Goal: Find specific page/section: Find specific page/section

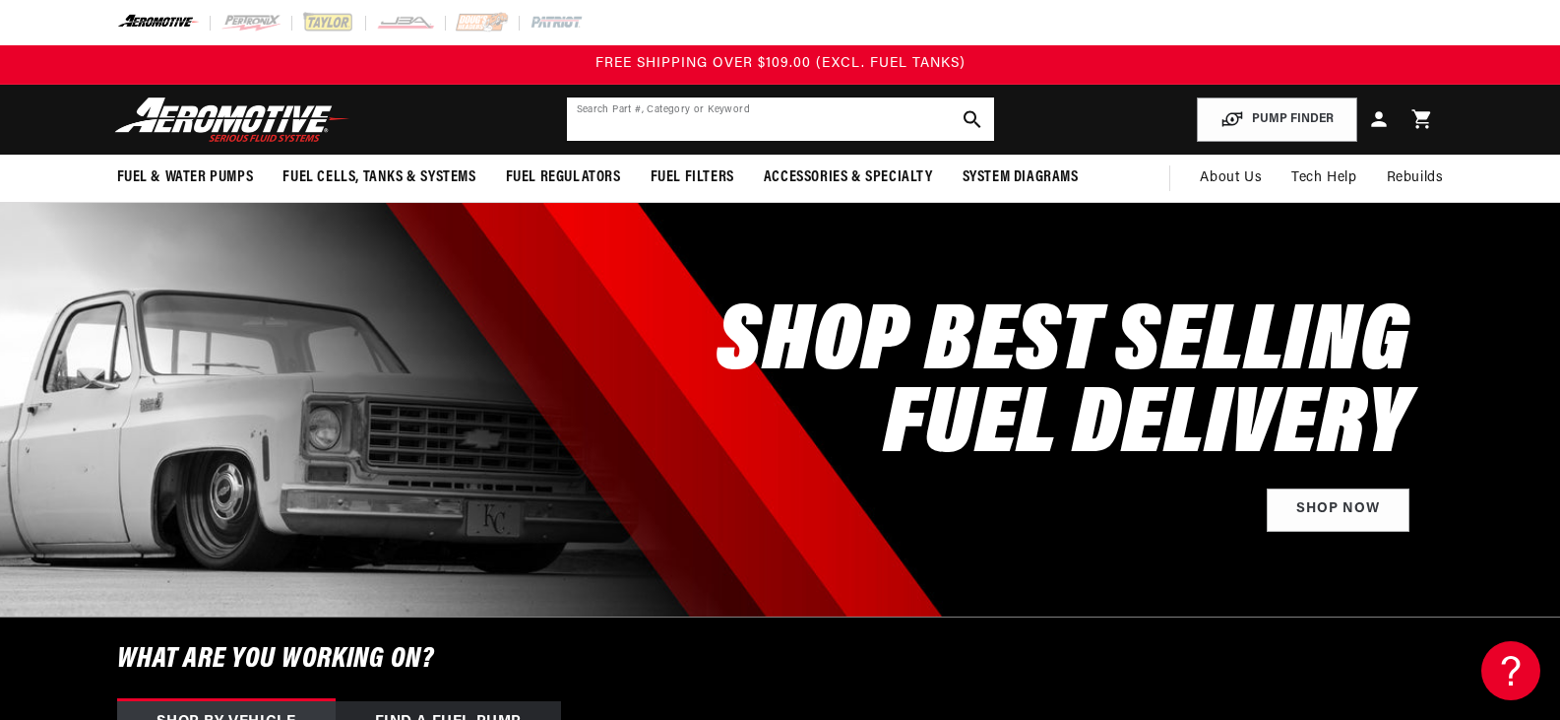
click at [620, 122] on input "text" at bounding box center [780, 118] width 427 height 43
type input "43912-1305"
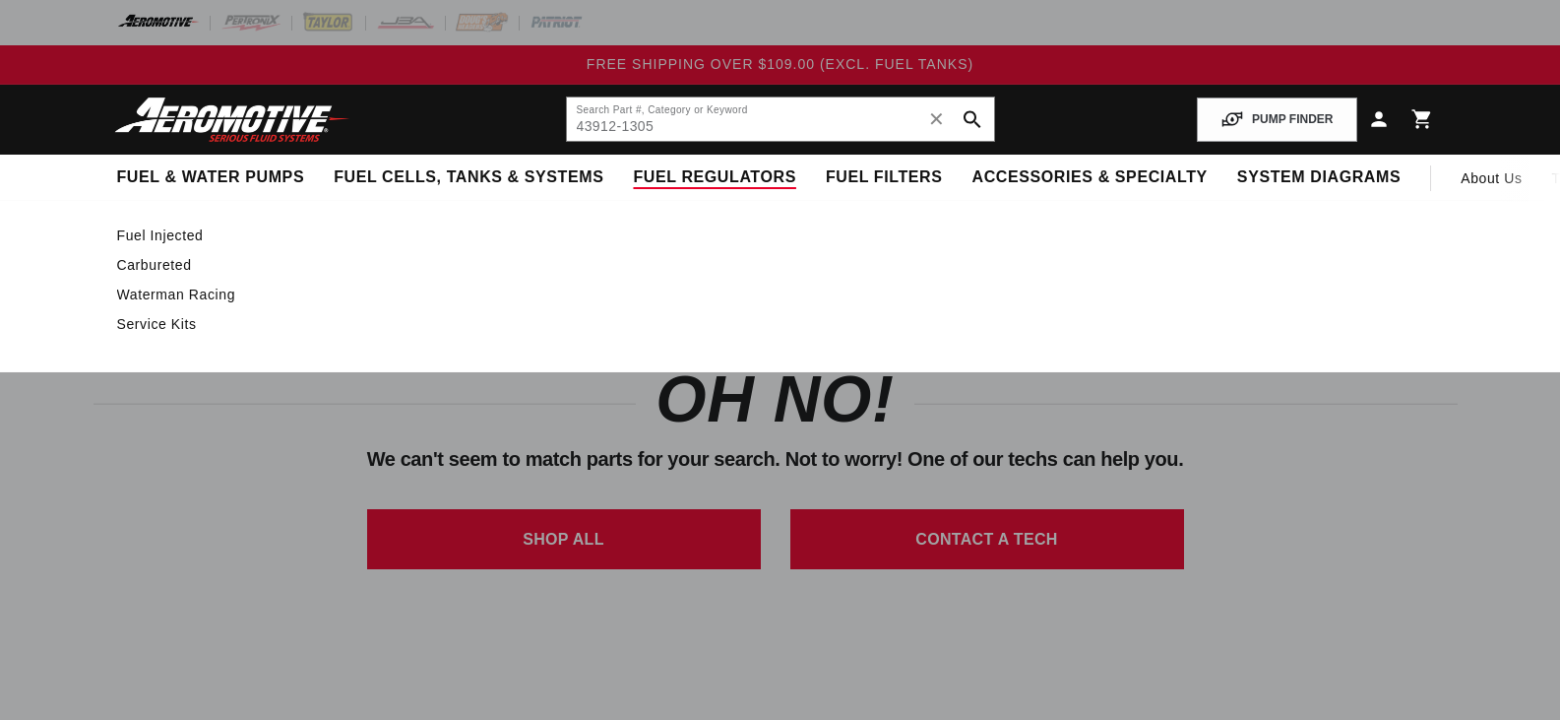
select select "Fuel-Injected"
select select "Yes-Forced-Induction"
select select "Gas"
select select "In-Tank"
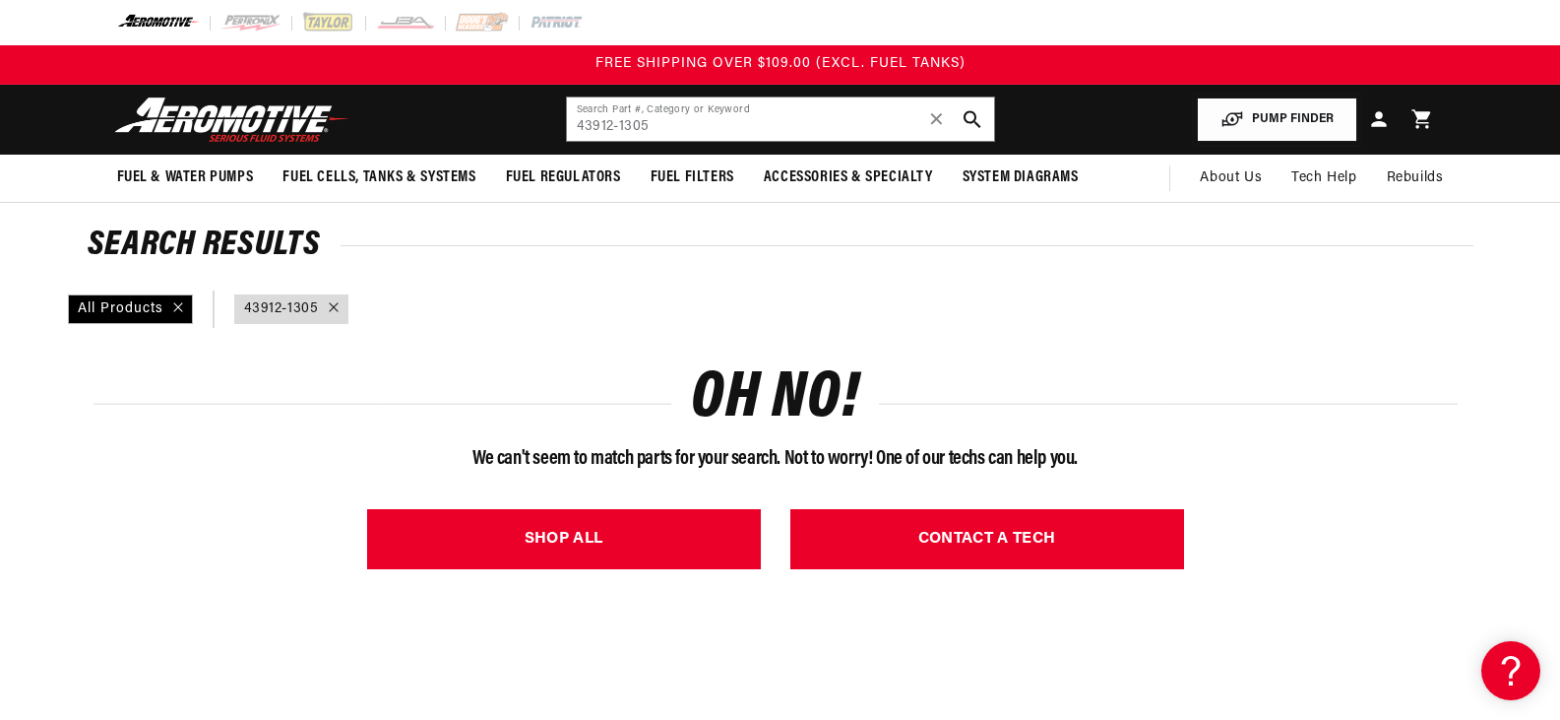
click at [1272, 109] on button "PUMP FINDER" at bounding box center [1277, 119] width 160 height 44
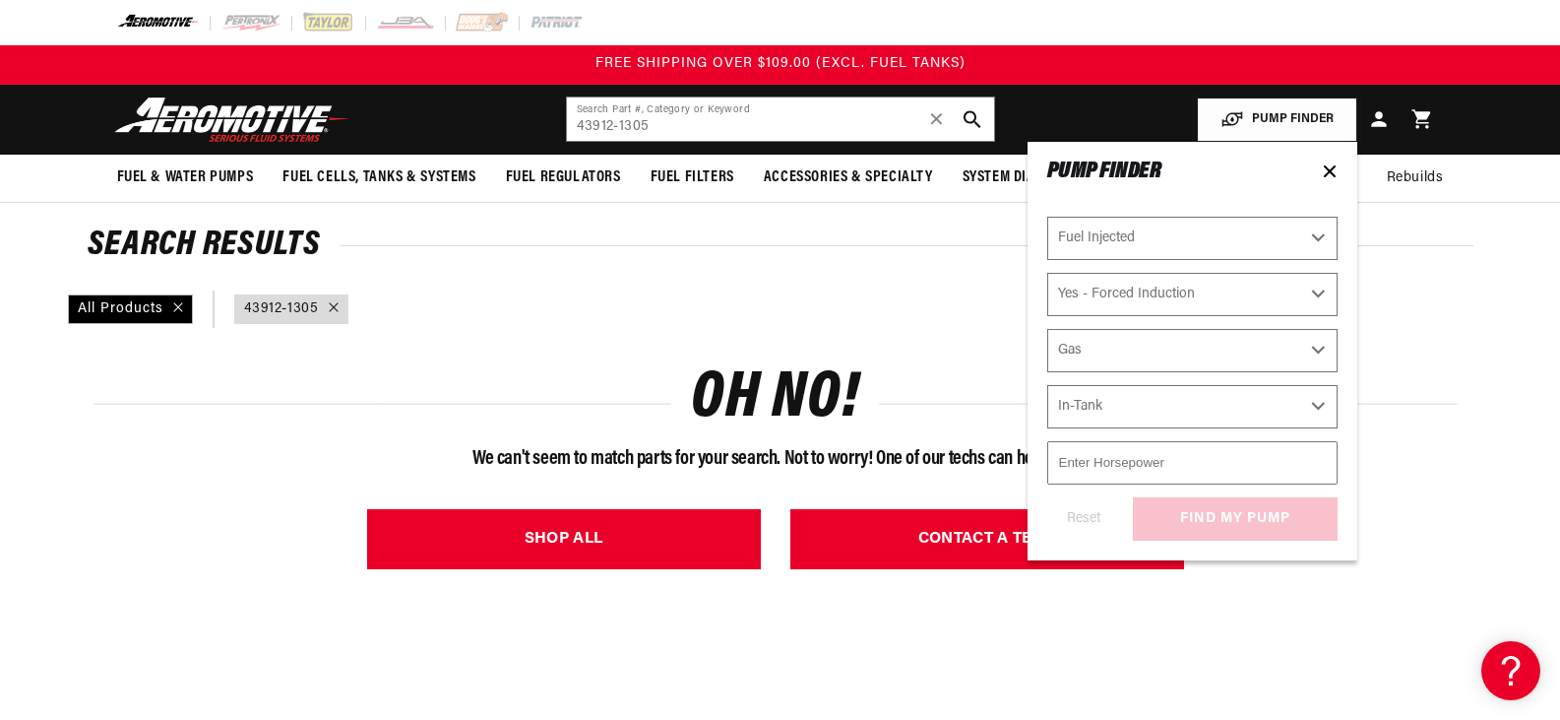
click at [1272, 109] on button "PUMP FINDER" at bounding box center [1277, 119] width 160 height 44
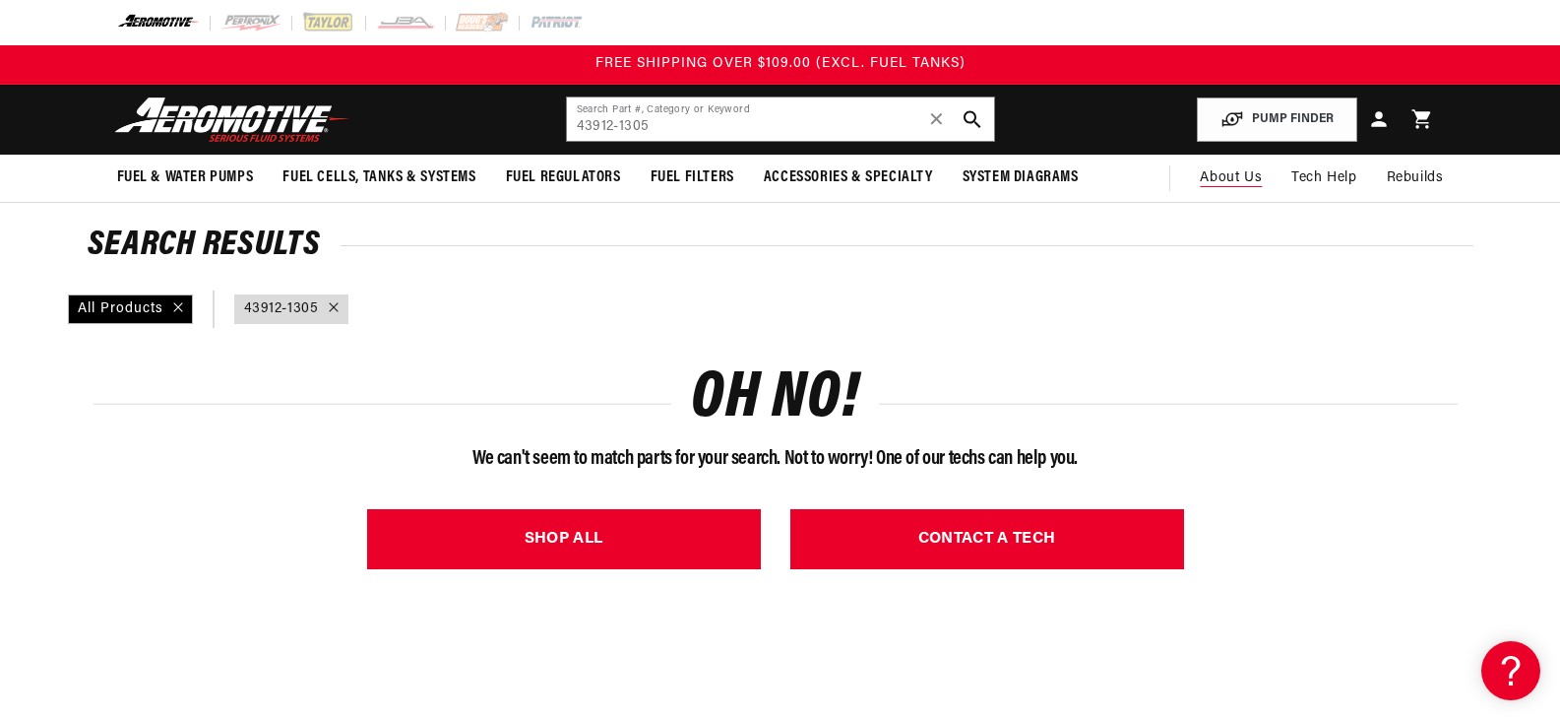
click at [1244, 177] on span "About Us" at bounding box center [1231, 177] width 62 height 15
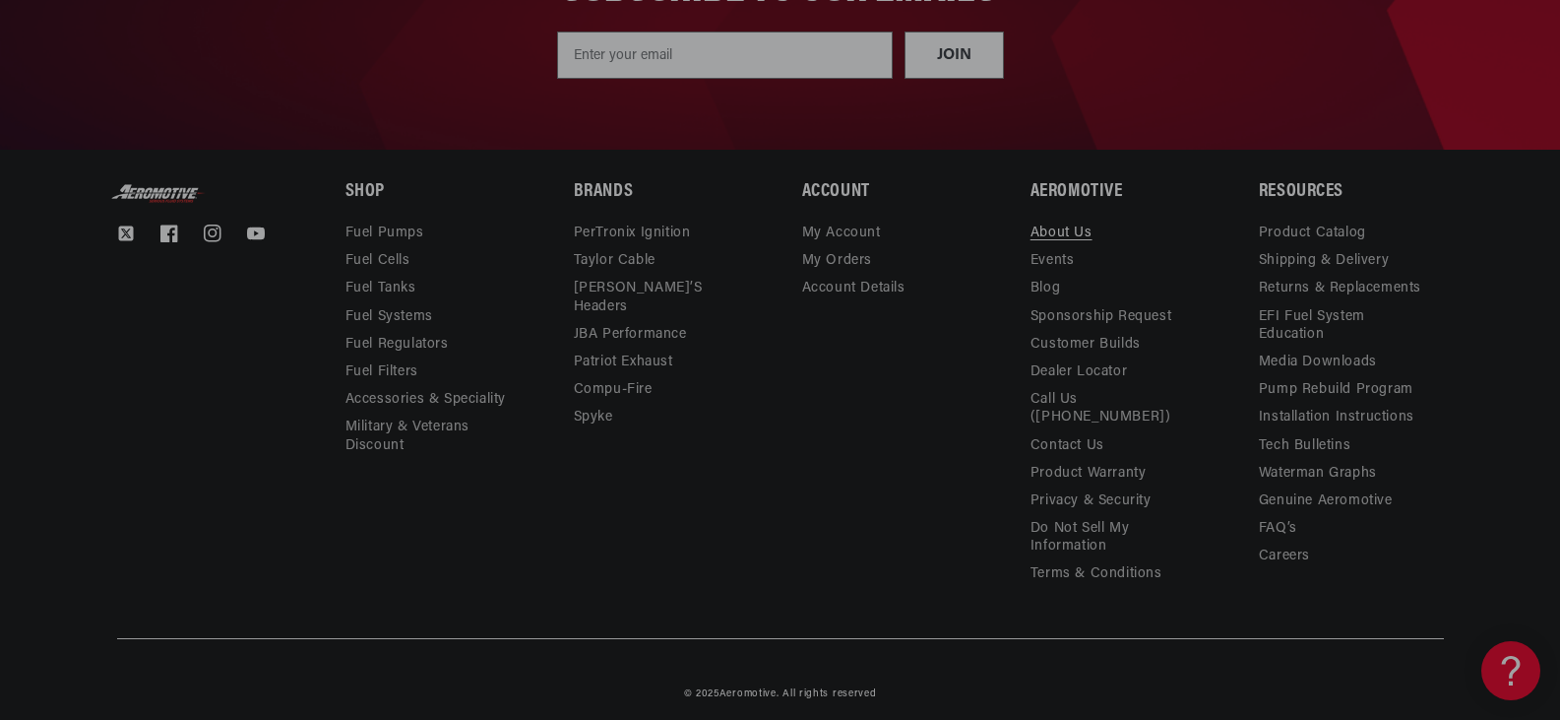
scroll to position [2495, 0]
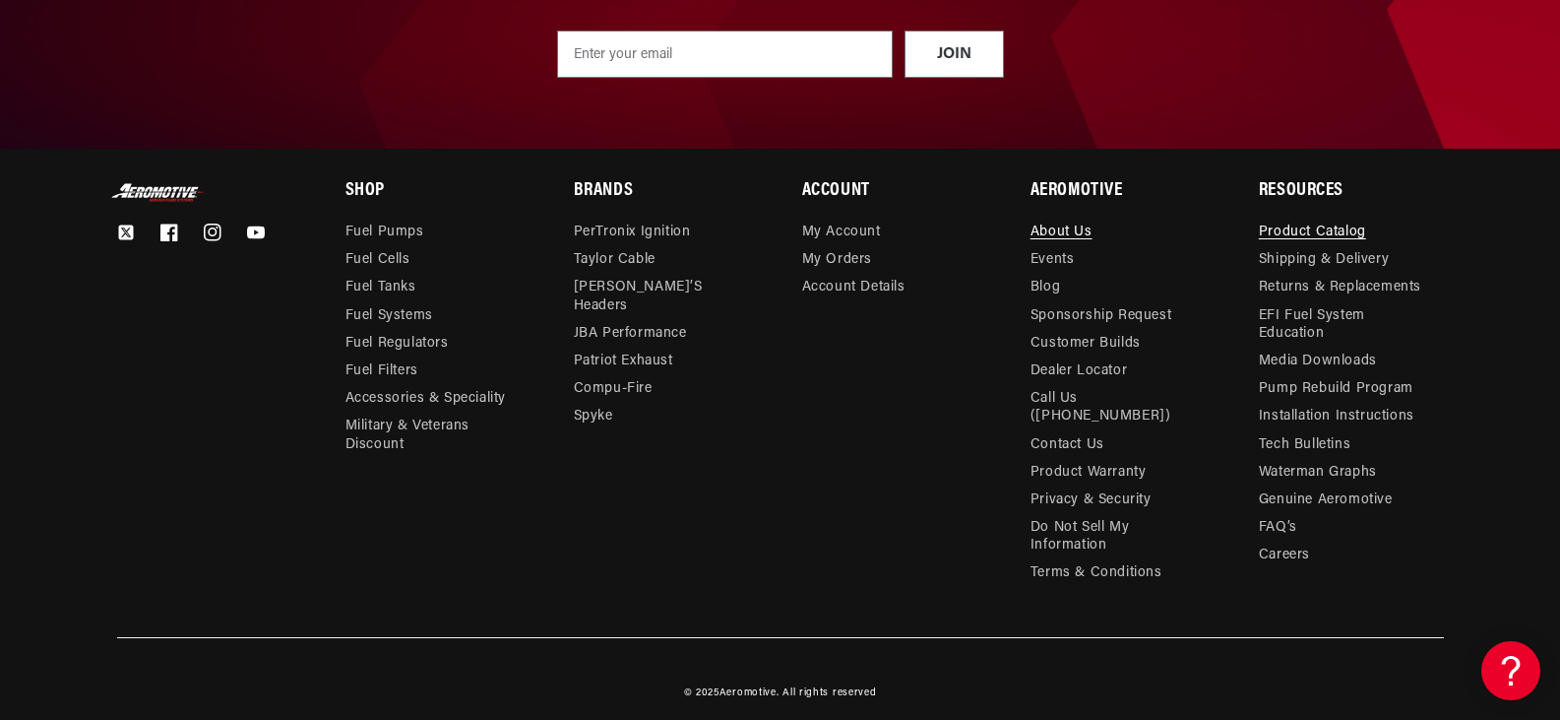
click at [1280, 227] on link "Product Catalog" at bounding box center [1312, 234] width 107 height 23
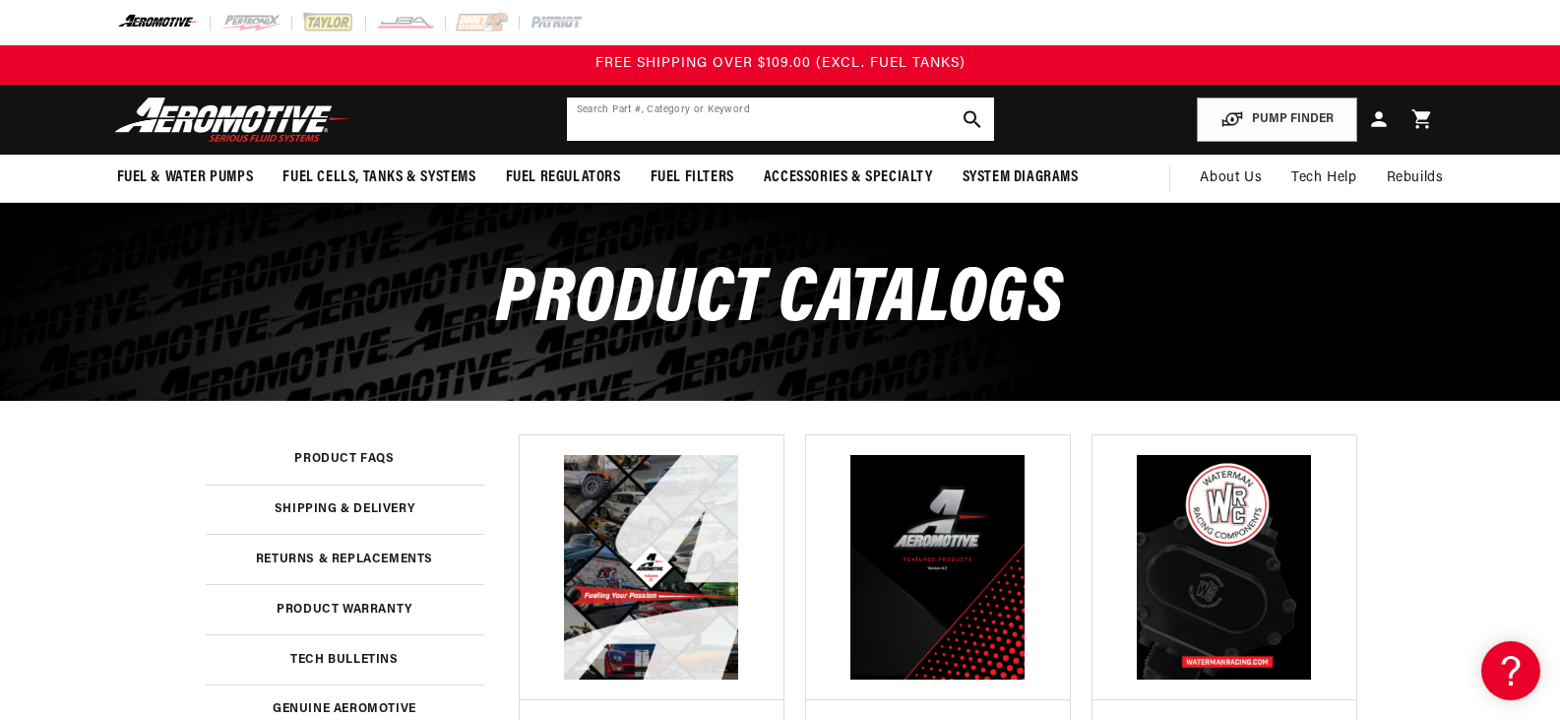
click at [611, 110] on input "text" at bounding box center [780, 118] width 427 height 43
type input "43912-1305"
